Goal: Transaction & Acquisition: Subscribe to service/newsletter

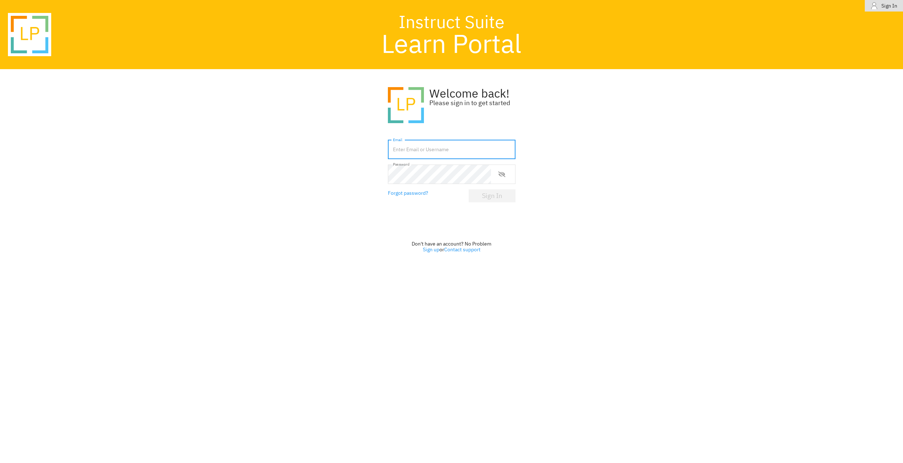
click at [455, 149] on input "text" at bounding box center [452, 149] width 128 height 19
click at [431, 156] on input "text" at bounding box center [452, 149] width 128 height 19
click at [423, 249] on link "Sign up" at bounding box center [431, 249] width 17 height 6
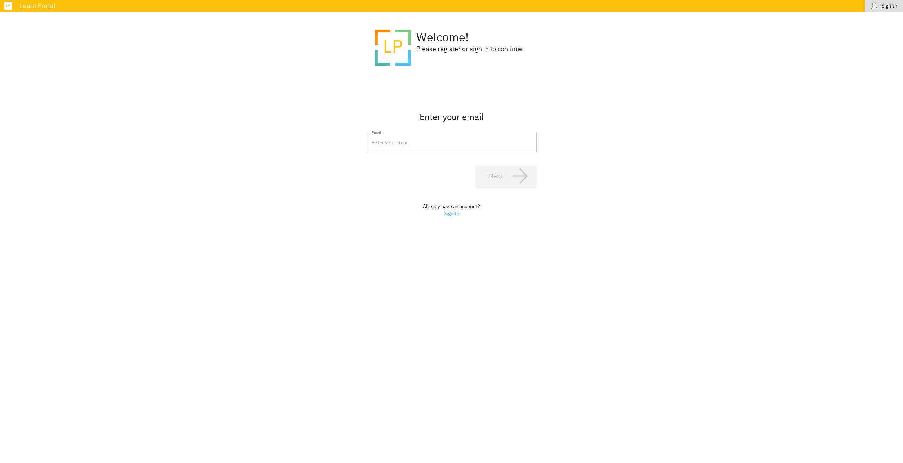
click at [427, 145] on input "email" at bounding box center [451, 142] width 170 height 19
